Goal: Task Accomplishment & Management: Use online tool/utility

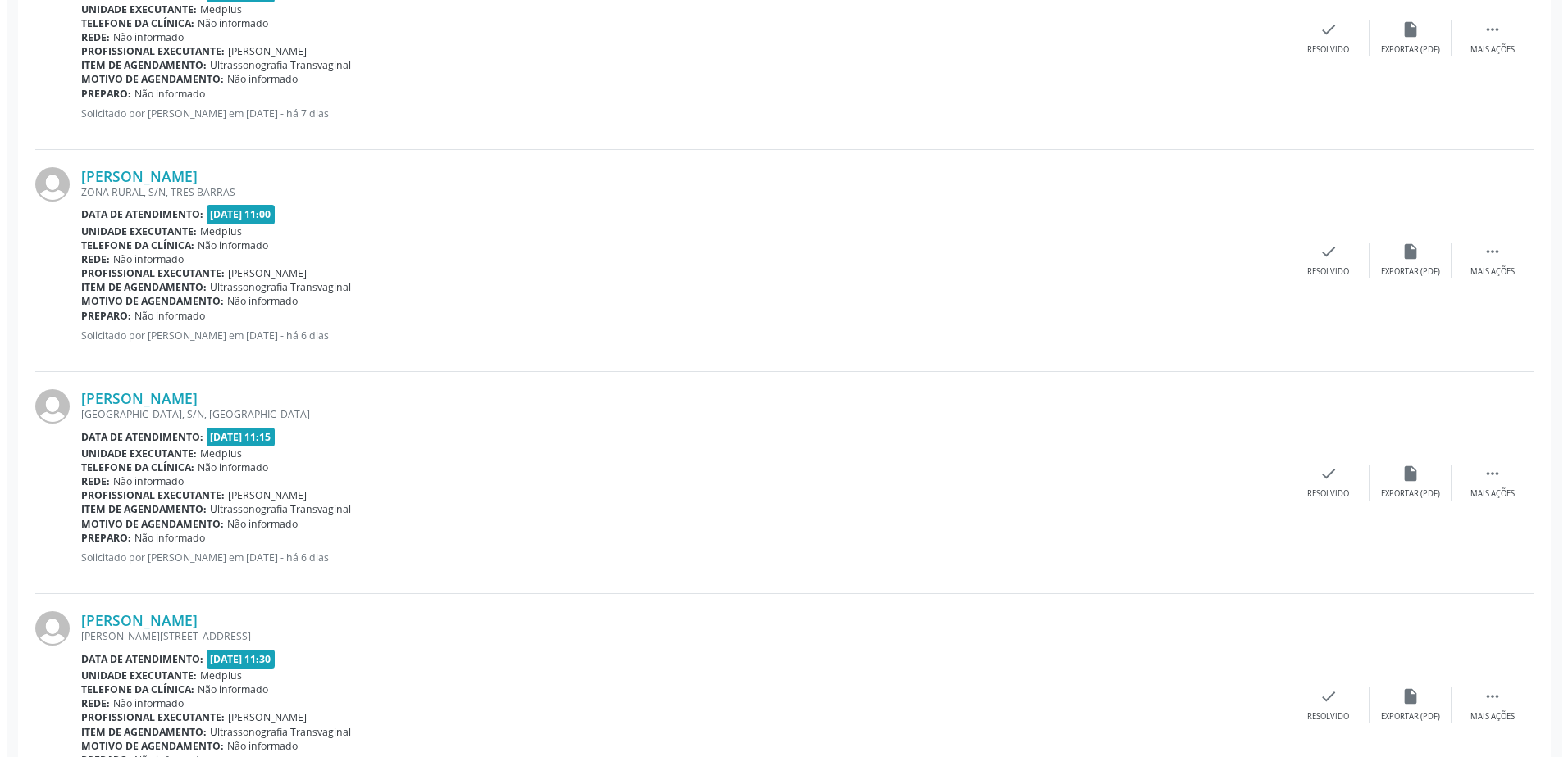
scroll to position [819, 0]
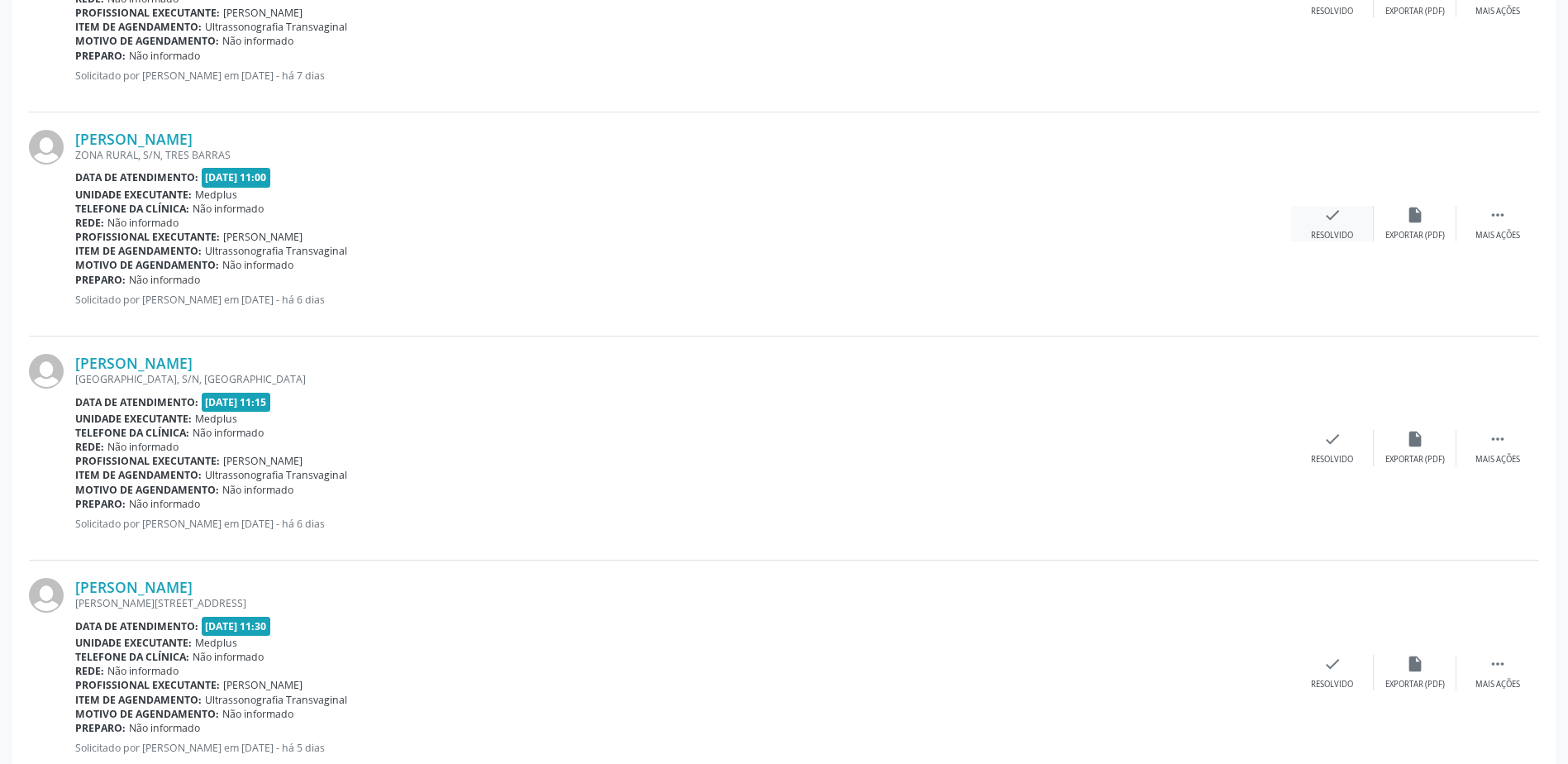
click at [1322, 229] on div "check Resolvido" at bounding box center [1332, 224] width 83 height 36
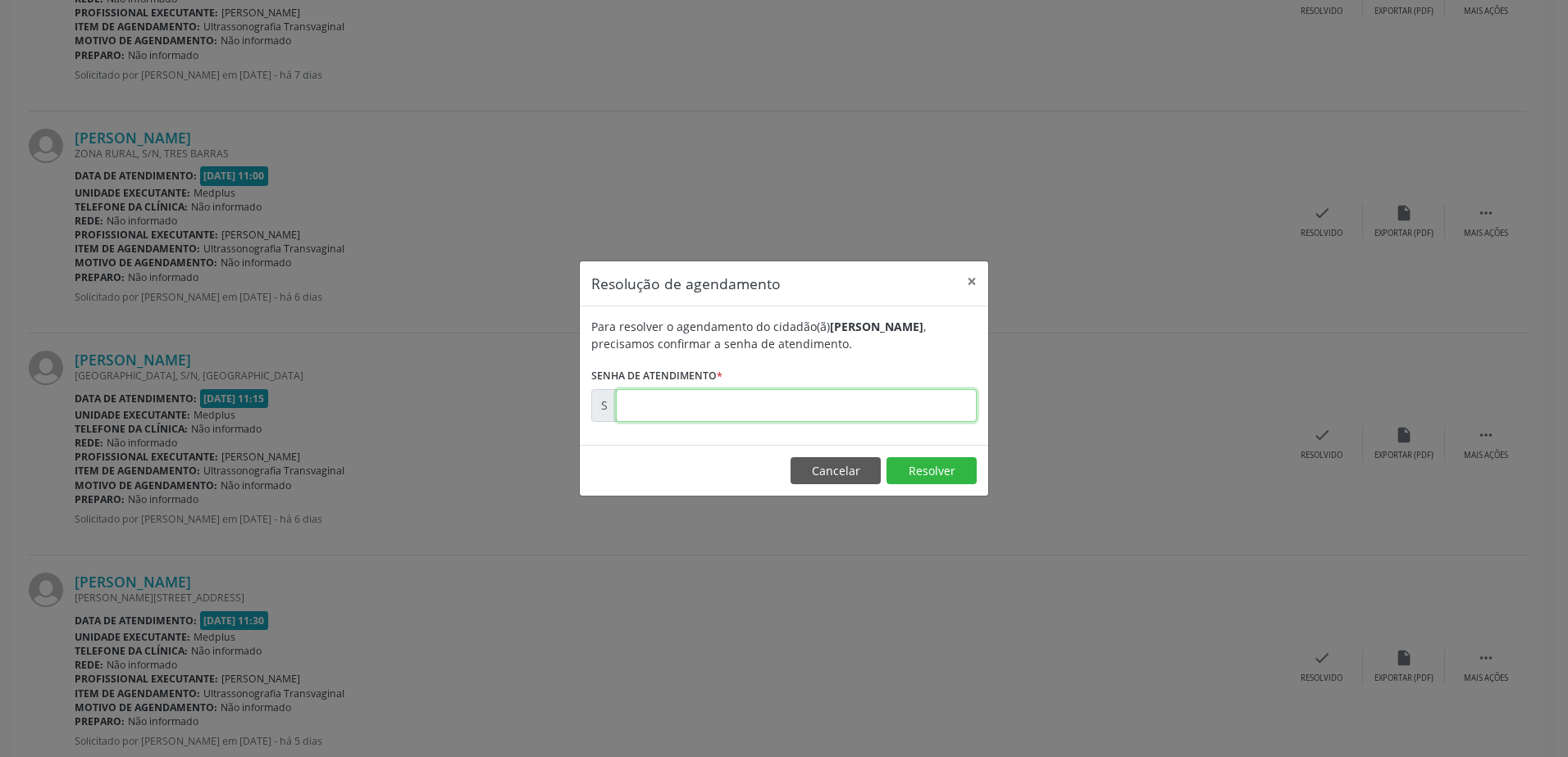
click at [729, 409] on input "text" at bounding box center [796, 405] width 360 height 33
type input "00178455"
click at [943, 472] on button "Resolver" at bounding box center [931, 471] width 90 height 28
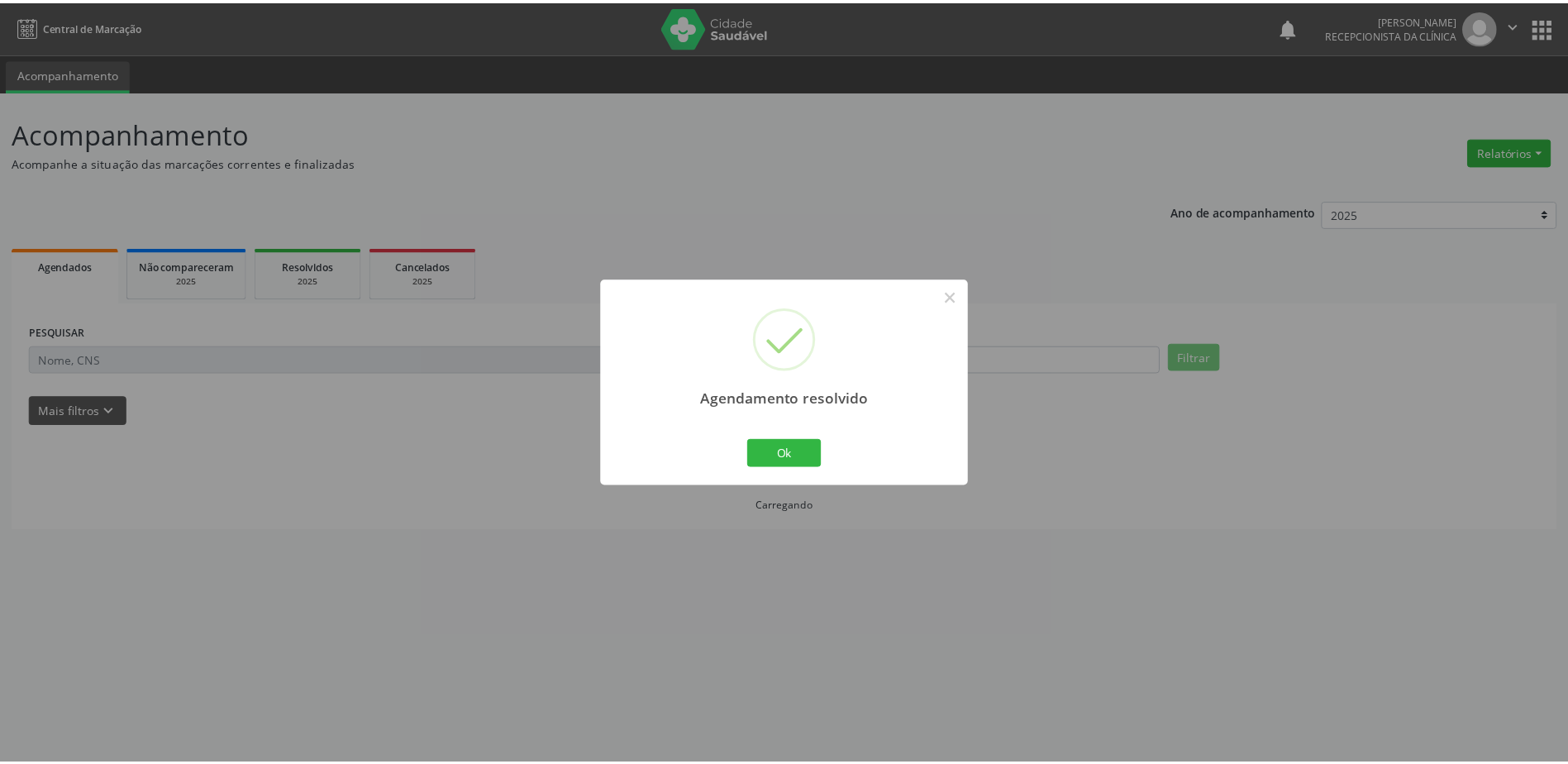
scroll to position [0, 0]
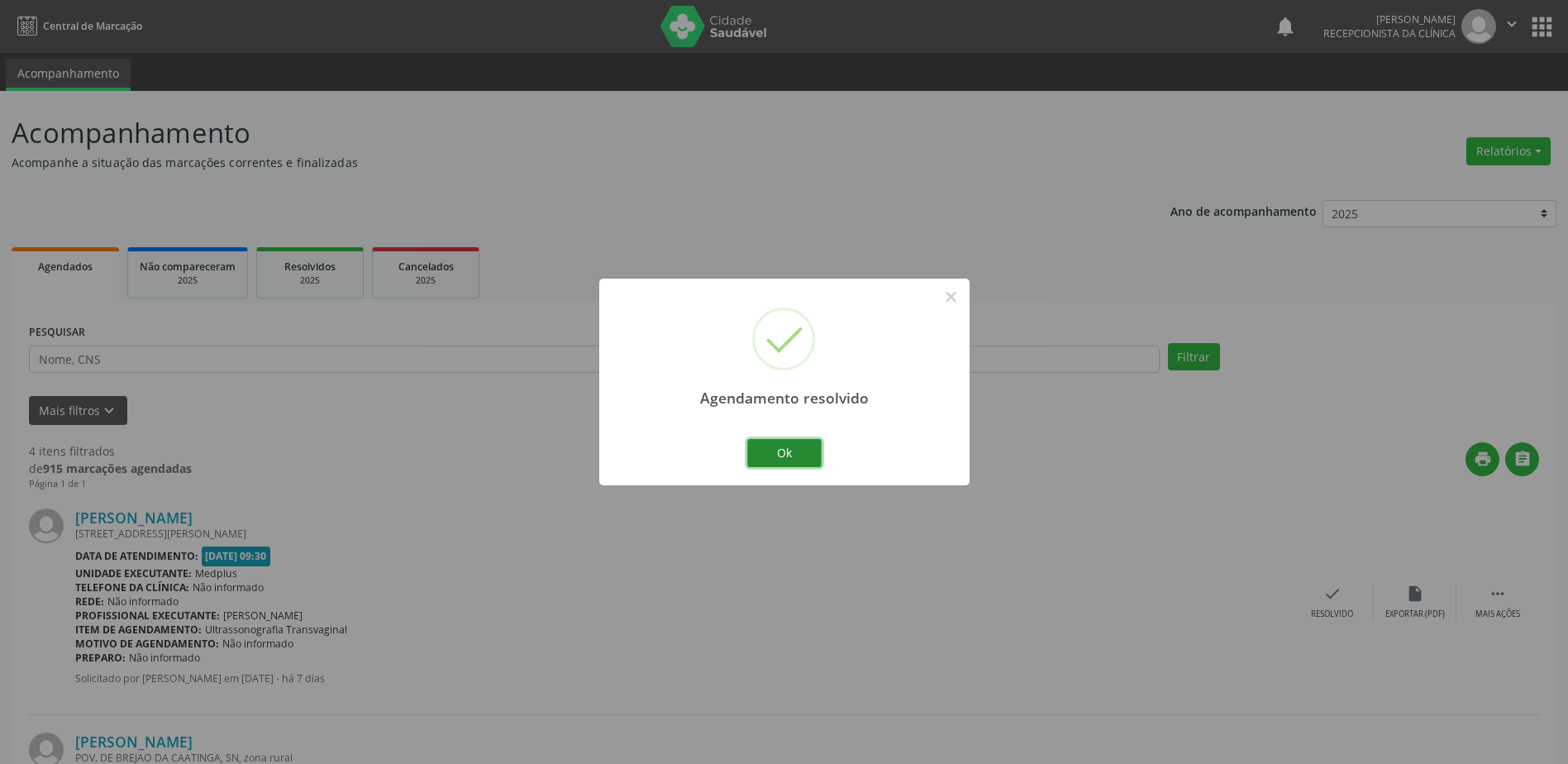
click at [799, 462] on button "Ok" at bounding box center [784, 453] width 75 height 28
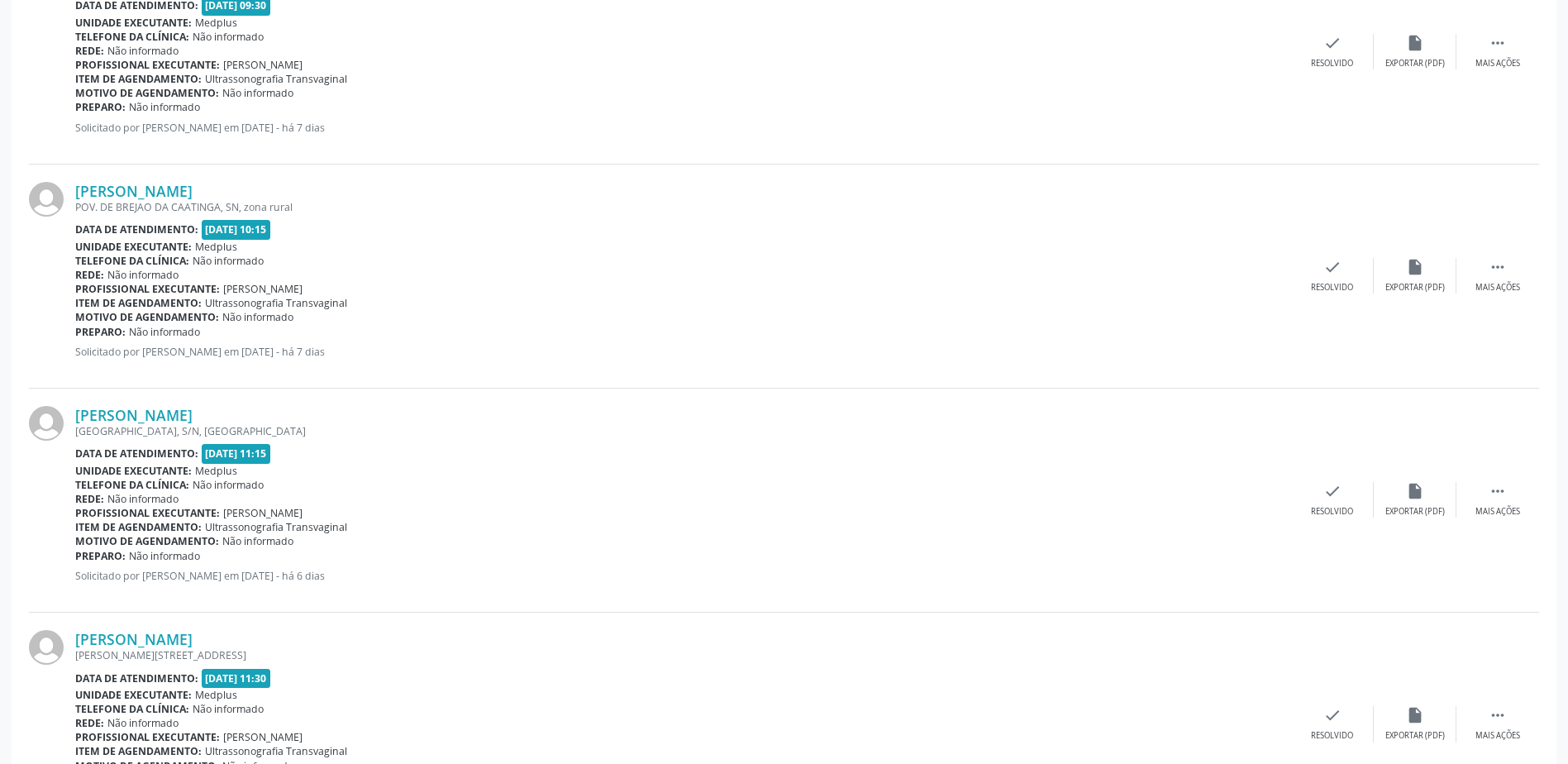
scroll to position [652, 0]
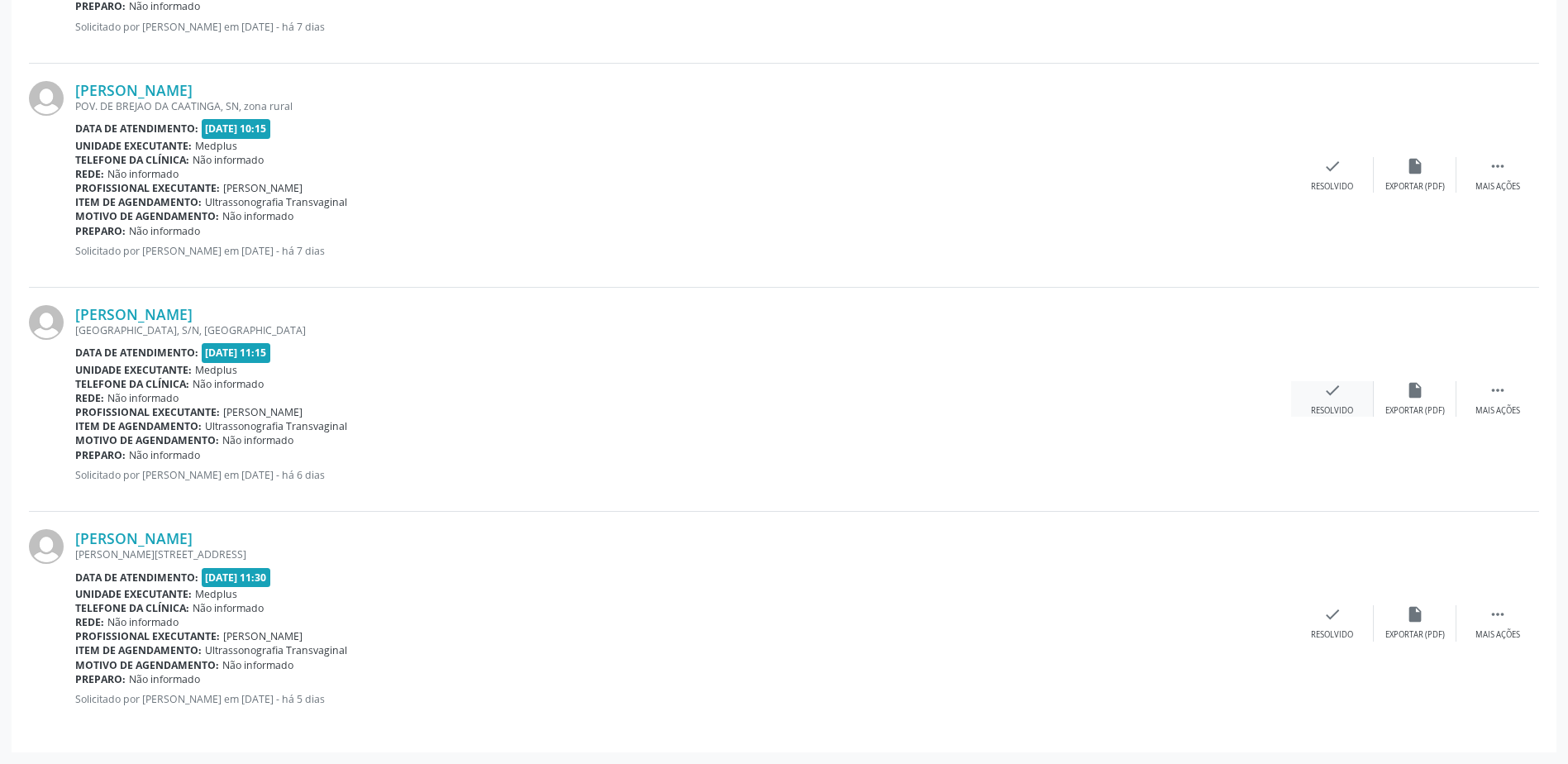
click at [1307, 401] on div "check Resolvido" at bounding box center [1332, 399] width 83 height 36
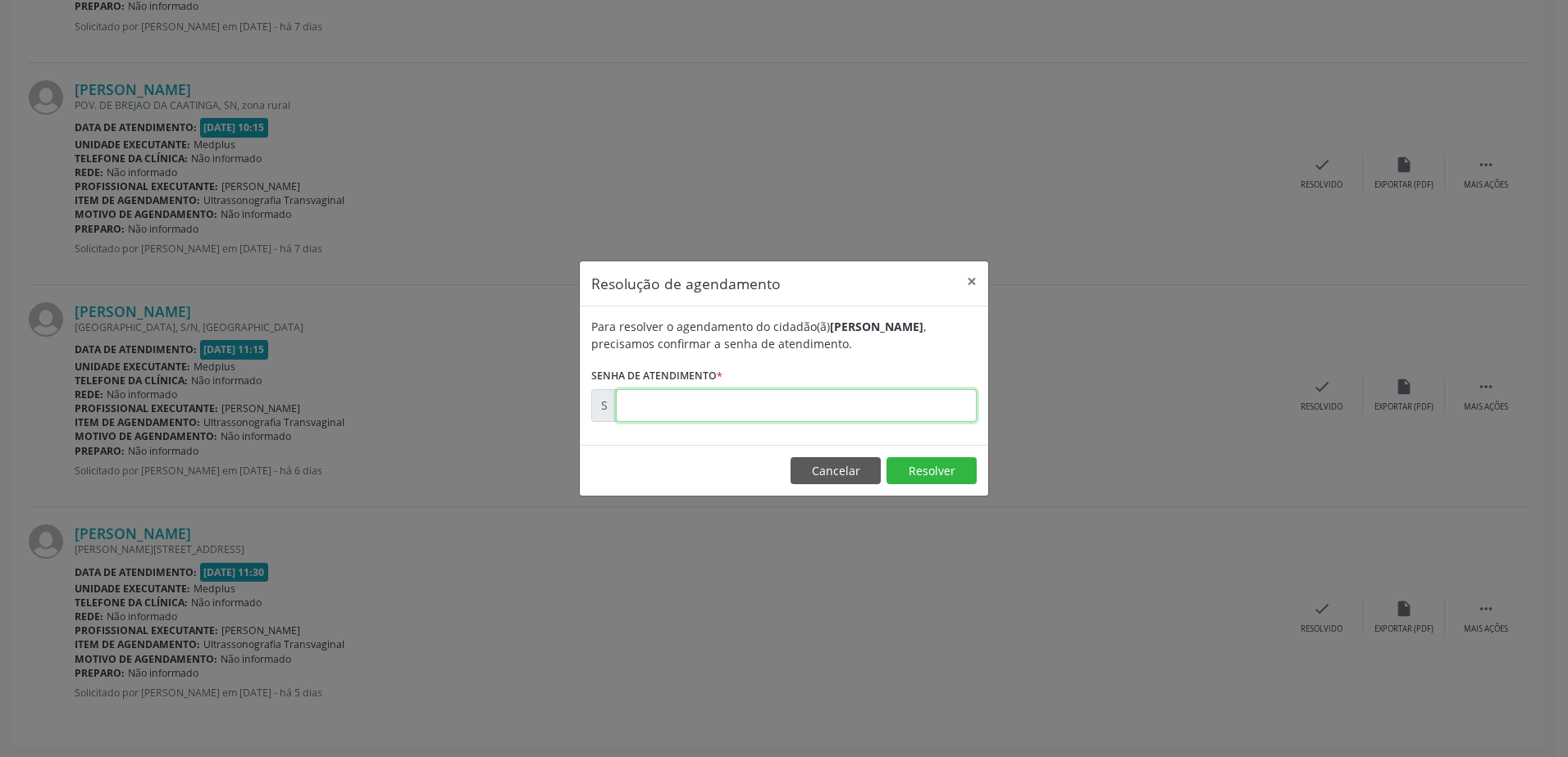
click at [699, 412] on input "text" at bounding box center [796, 405] width 360 height 33
click at [834, 472] on button "Cancelar" at bounding box center [835, 471] width 90 height 28
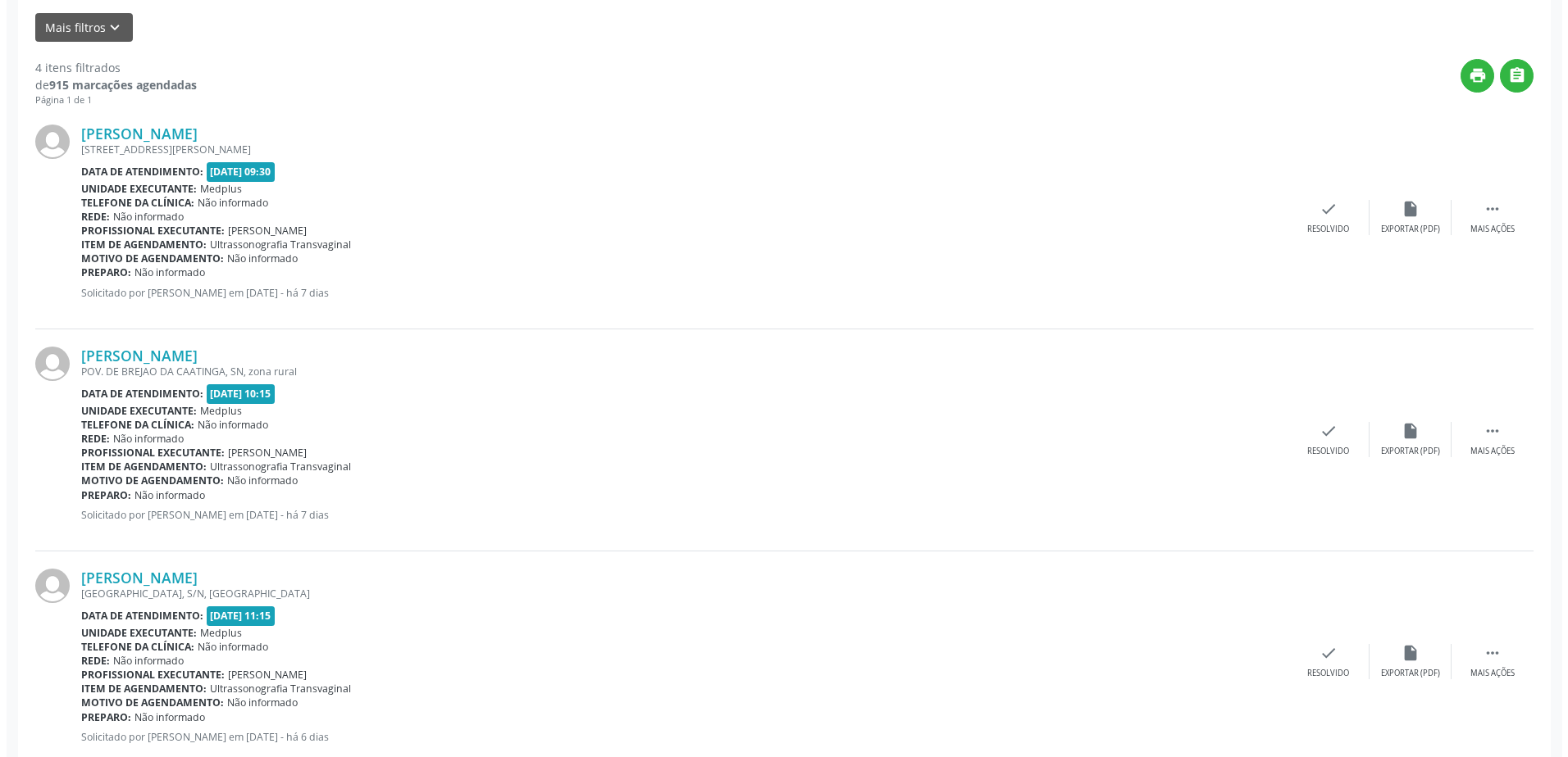
scroll to position [574, 0]
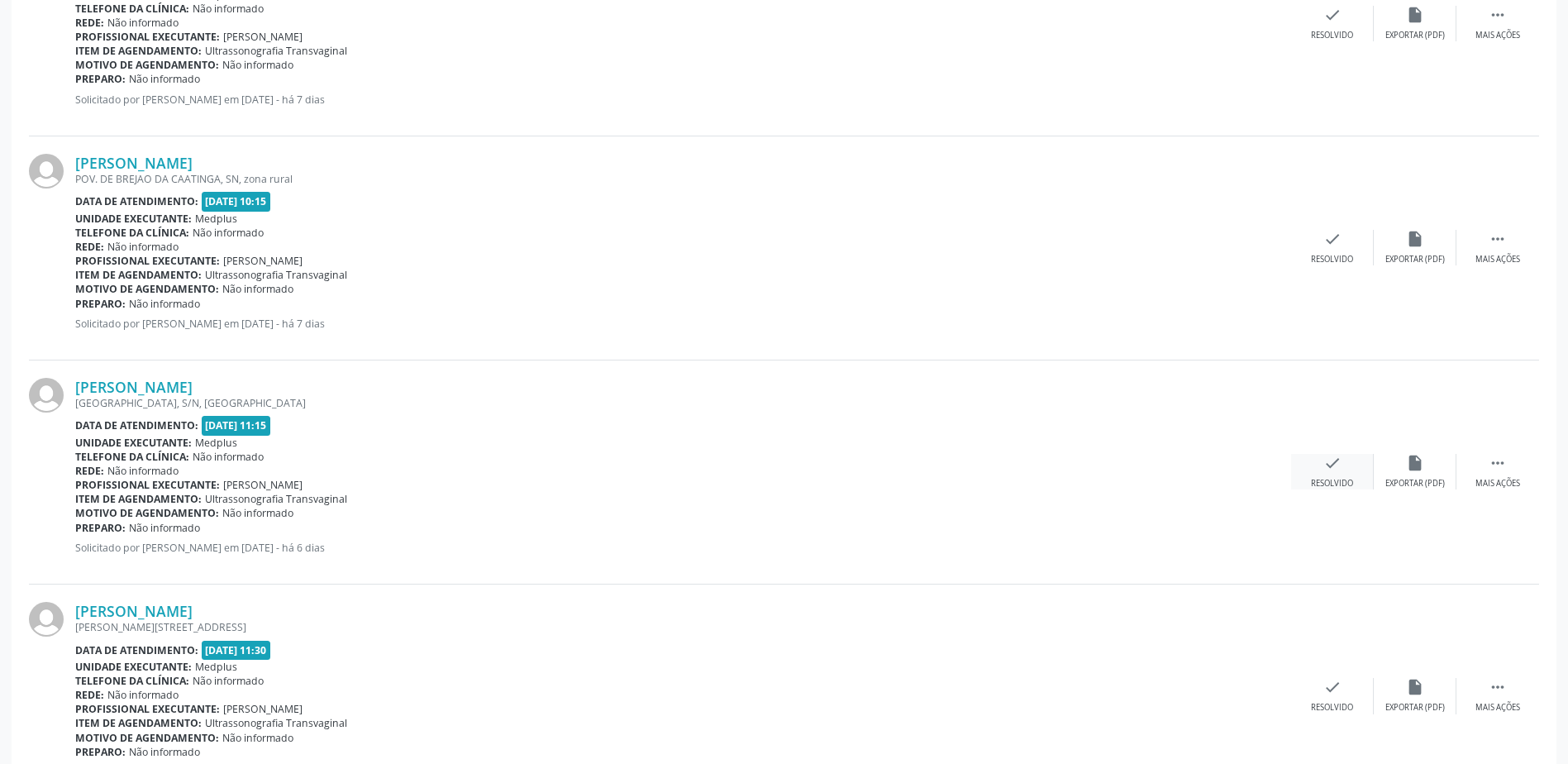
click at [1332, 464] on icon "check" at bounding box center [1332, 463] width 18 height 18
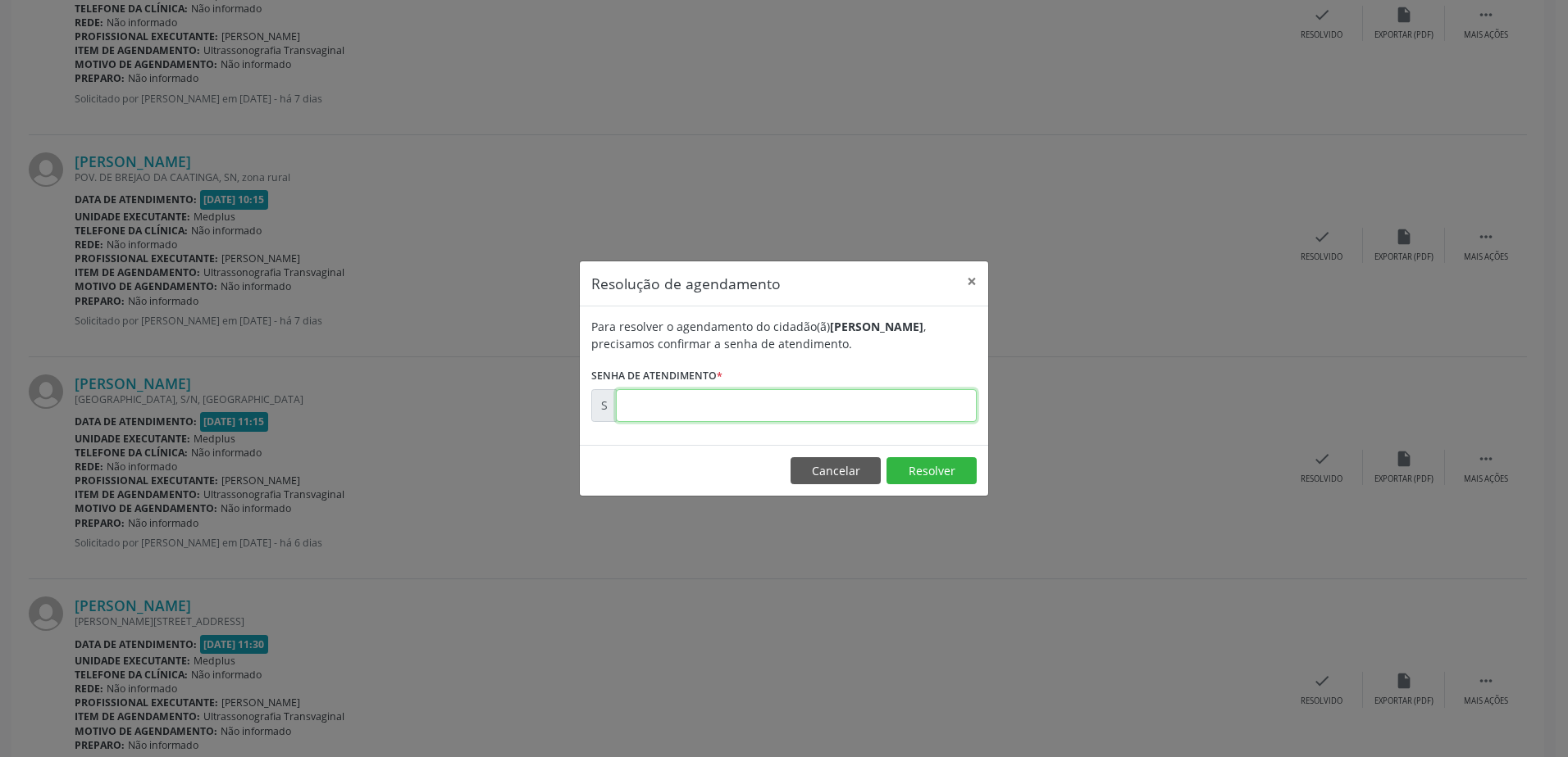
click at [760, 414] on input "text" at bounding box center [796, 405] width 360 height 33
type input "00178639"
click at [948, 469] on button "Resolver" at bounding box center [931, 471] width 90 height 28
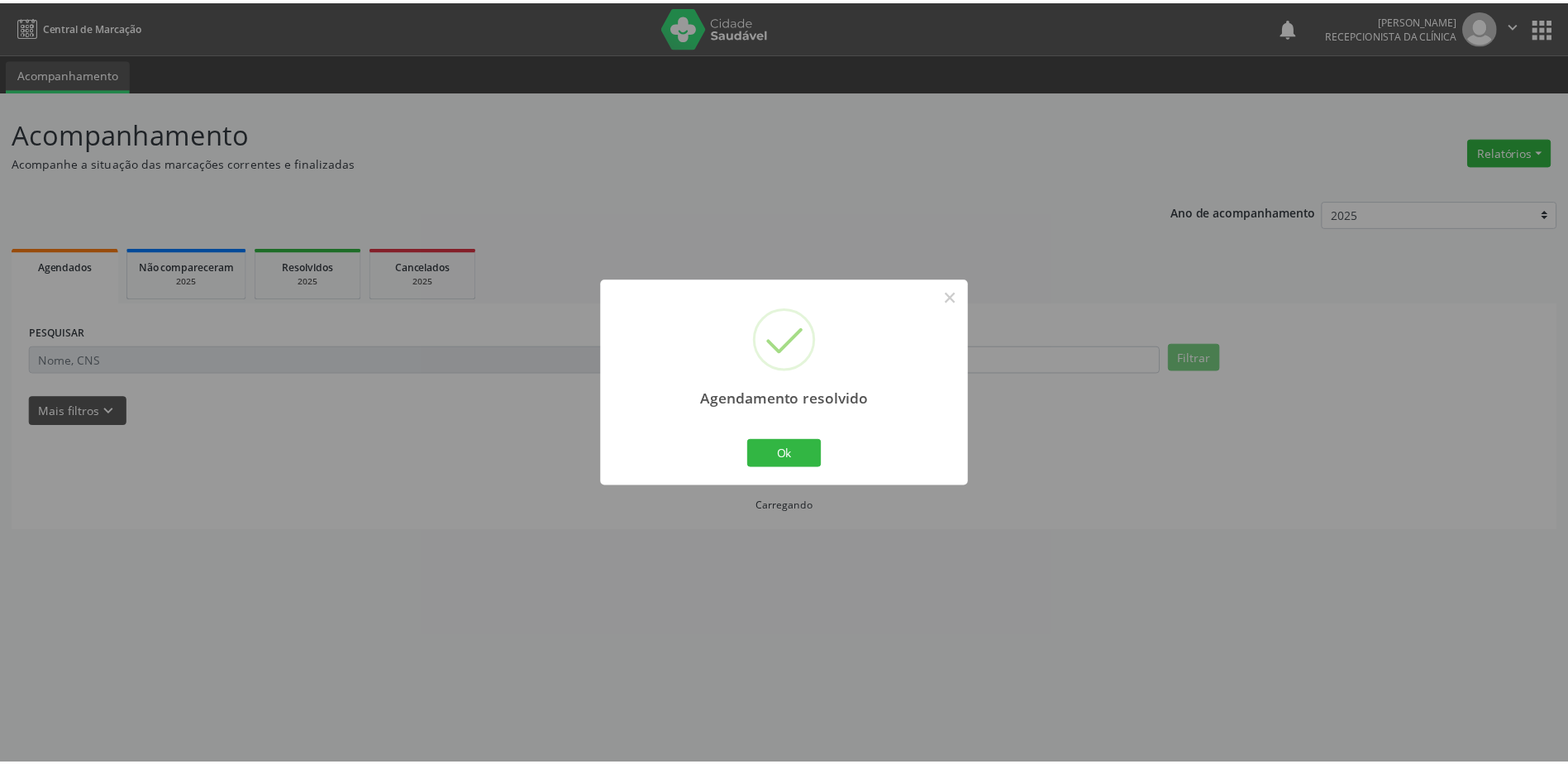
scroll to position [0, 0]
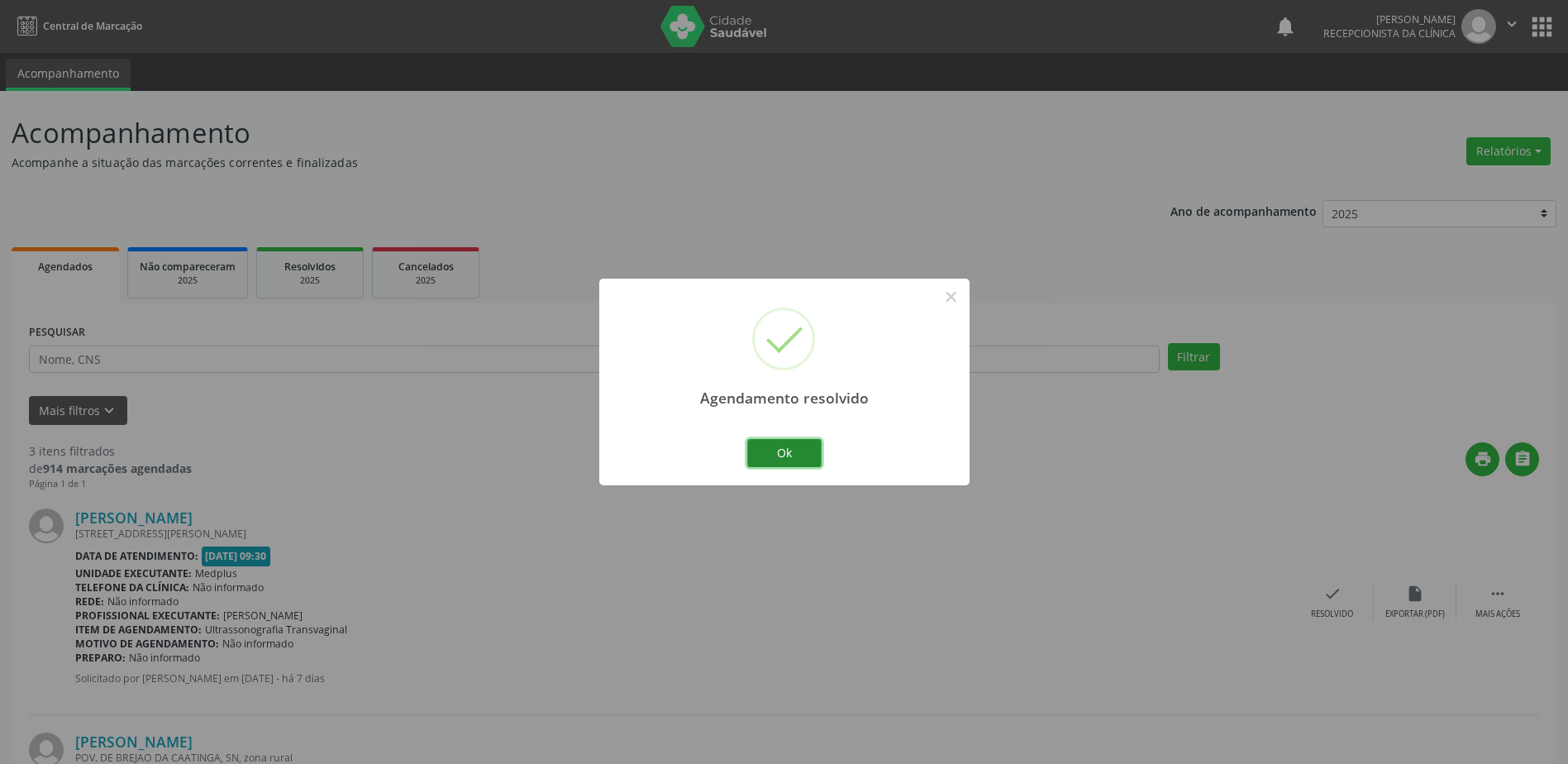
click at [795, 451] on button "Ok" at bounding box center [784, 453] width 75 height 28
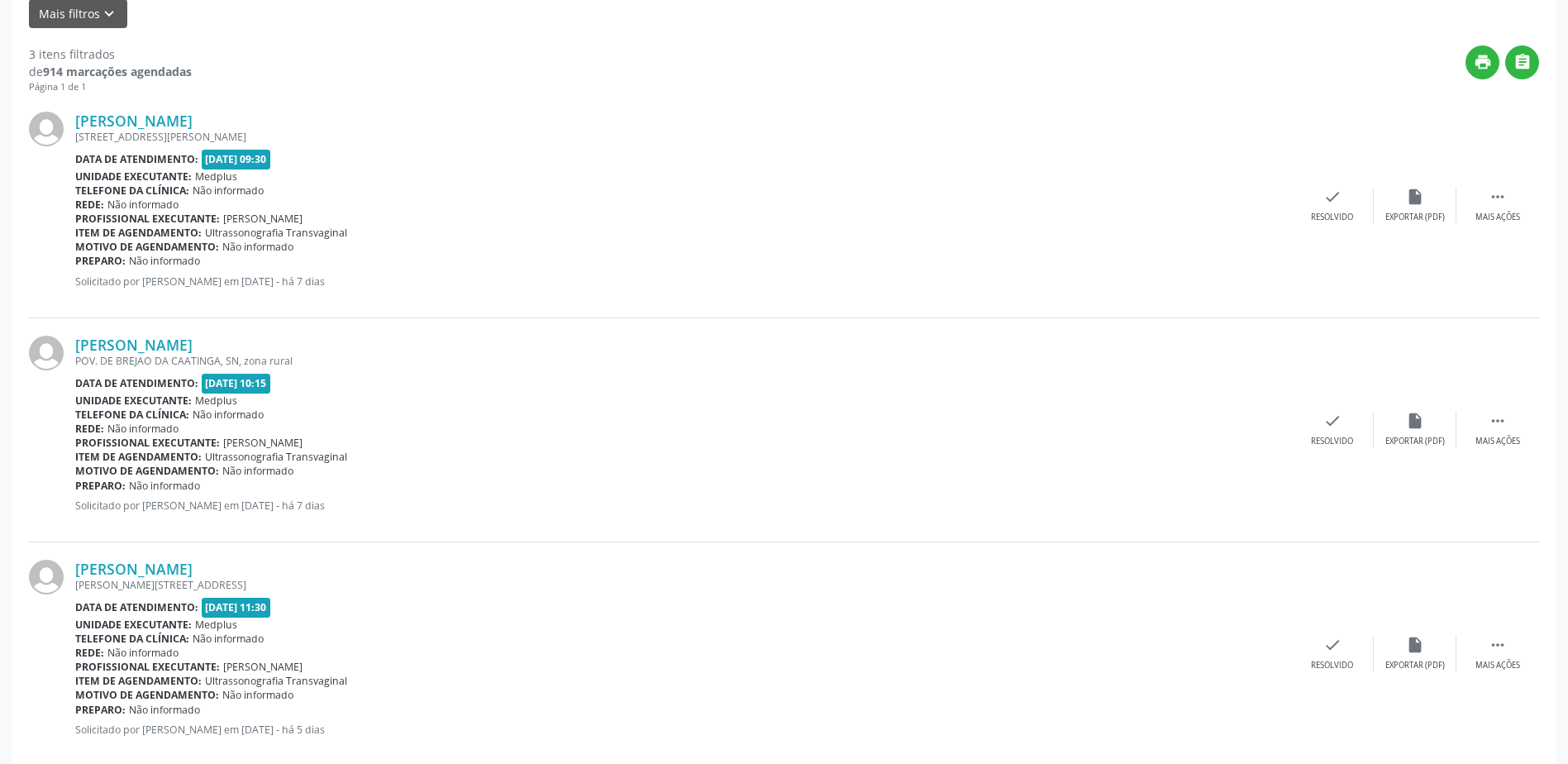
scroll to position [427, 0]
